Goal: Subscribe to service/newsletter

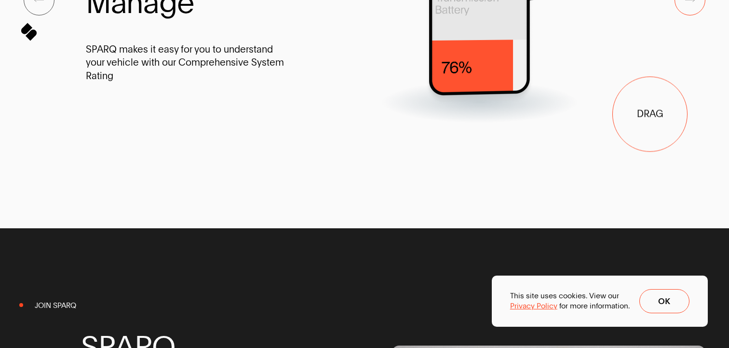
drag, startPoint x: 617, startPoint y: 154, endPoint x: 679, endPoint y: 112, distance: 73.9
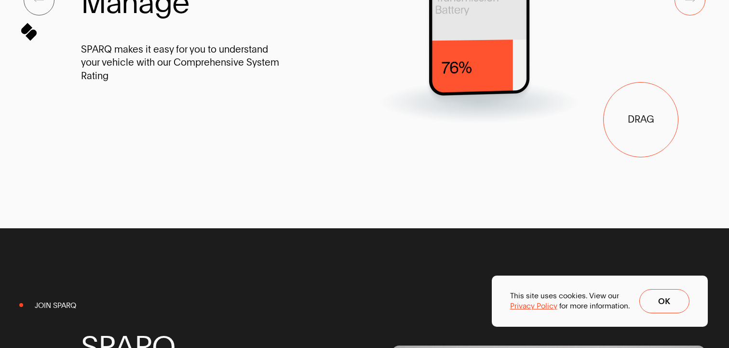
drag, startPoint x: 641, startPoint y: 120, endPoint x: 500, endPoint y: 132, distance: 140.8
click at [509, 122] on div at bounding box center [480, 0] width 336 height 244
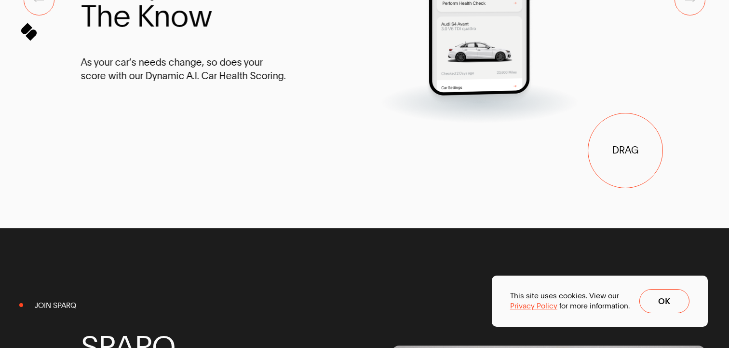
drag, startPoint x: 625, startPoint y: 150, endPoint x: 554, endPoint y: 161, distance: 71.6
click at [557, 122] on div at bounding box center [480, 0] width 336 height 244
click at [682, 15] on span "Next Slide" at bounding box center [690, 0] width 30 height 30
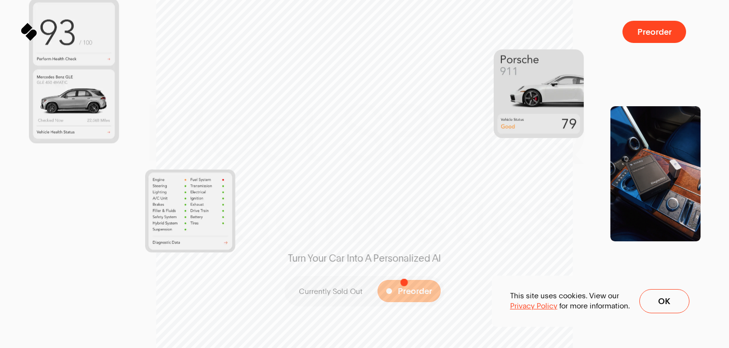
click at [404, 282] on button "Preorder" at bounding box center [409, 291] width 64 height 22
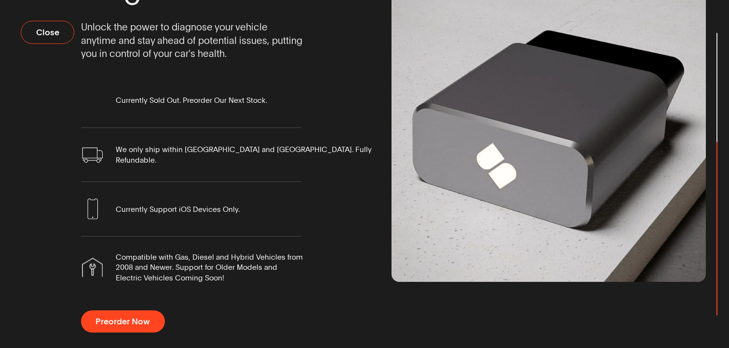
scroll to position [112, 0]
click at [120, 319] on span "Preorder Now" at bounding box center [128, 321] width 54 height 9
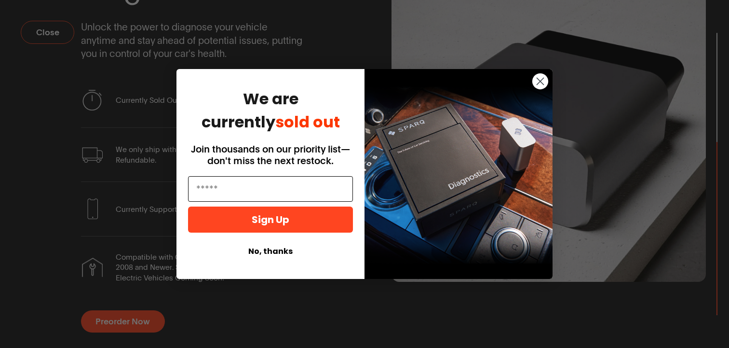
click at [235, 188] on input "Email" at bounding box center [270, 189] width 165 height 26
click at [214, 188] on input "Email" at bounding box center [270, 189] width 165 height 26
click at [217, 188] on input "Email" at bounding box center [270, 189] width 165 height 26
click at [228, 190] on input "Email" at bounding box center [270, 189] width 165 height 26
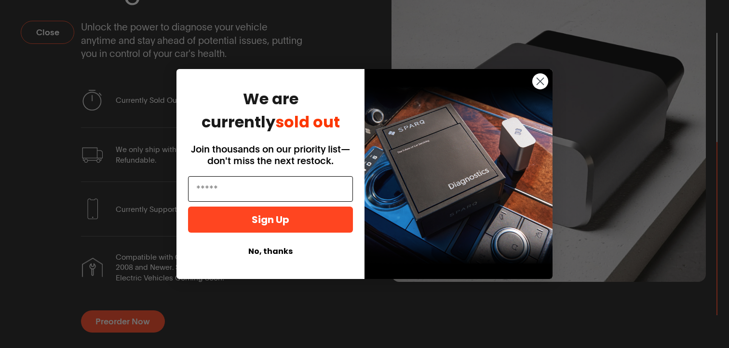
click at [238, 190] on input "Email" at bounding box center [270, 189] width 165 height 26
click at [236, 190] on input "Email" at bounding box center [270, 189] width 165 height 26
click at [256, 180] on input "Email" at bounding box center [270, 189] width 165 height 26
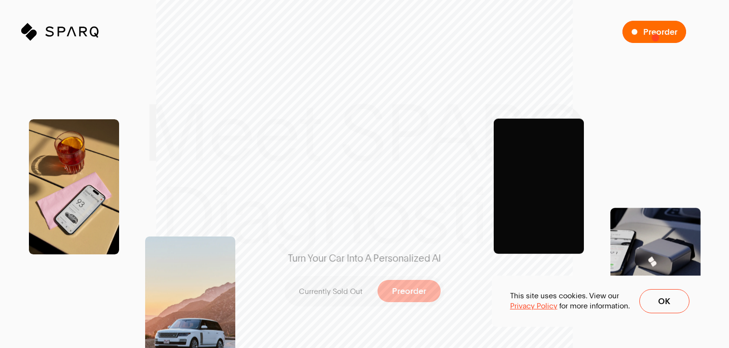
click at [657, 36] on span "Preorder" at bounding box center [660, 31] width 34 height 9
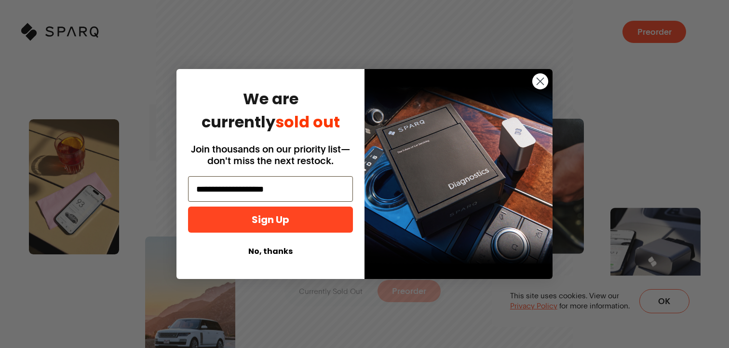
type input "**********"
click at [232, 161] on span "Join thousands on our priority list—don't miss the next restock." at bounding box center [270, 154] width 159 height 23
click at [249, 216] on button "Sign Up" at bounding box center [270, 219] width 165 height 26
